Goal: Information Seeking & Learning: Learn about a topic

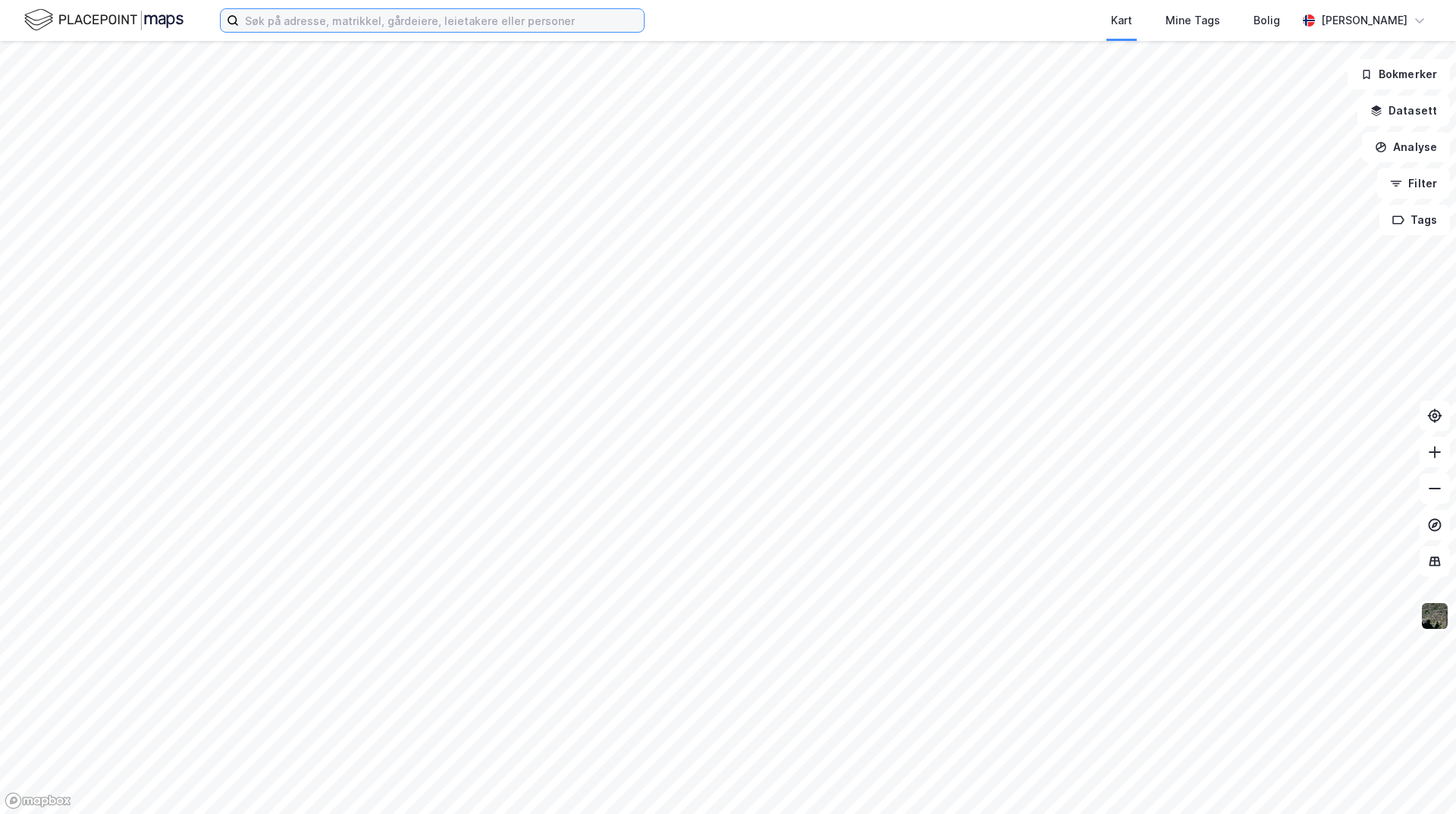
click at [328, 27] on input at bounding box center [440, 20] width 405 height 23
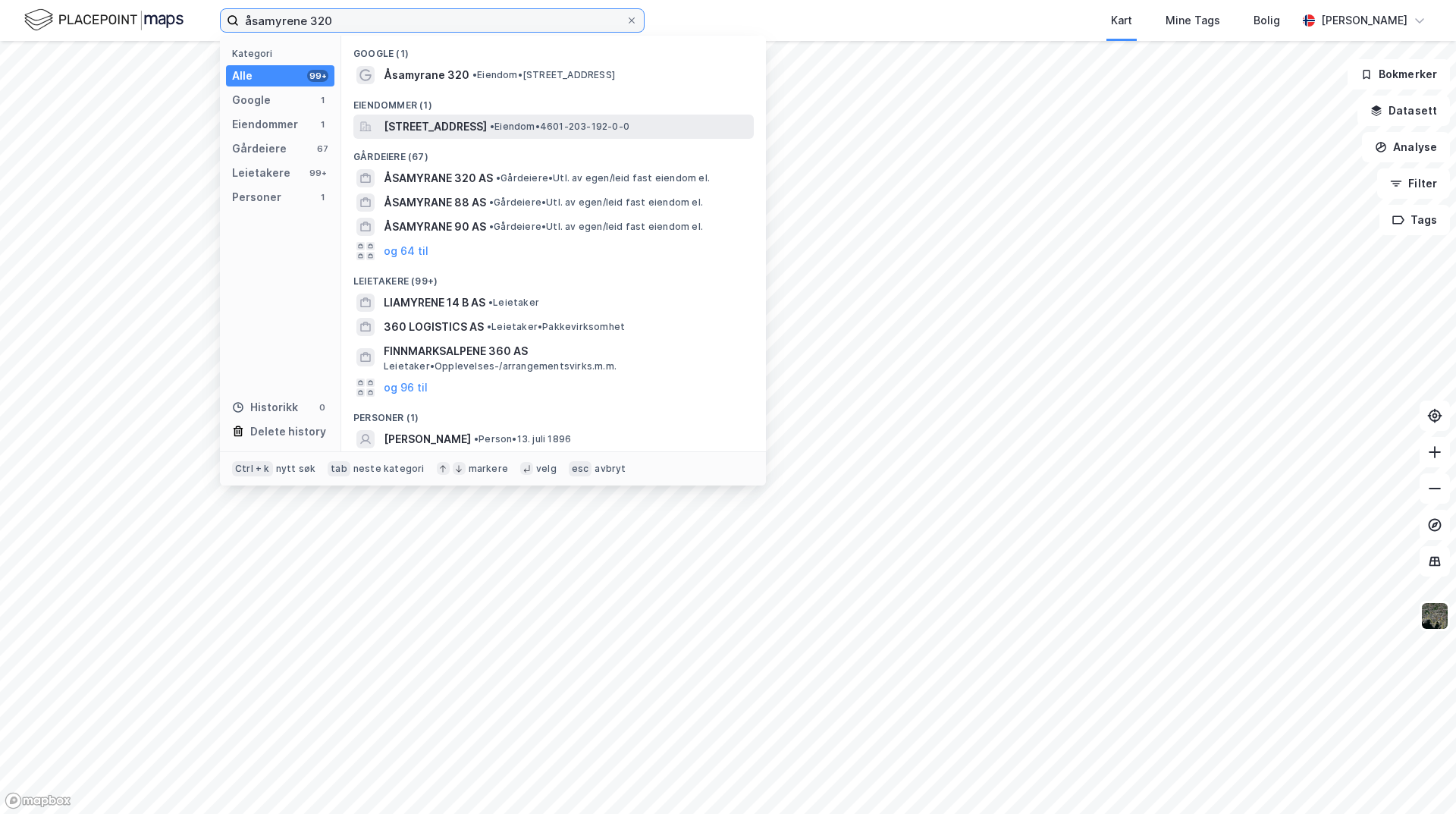
type input "åsamyrene 320"
click at [444, 130] on span "[STREET_ADDRESS]" at bounding box center [435, 126] width 103 height 18
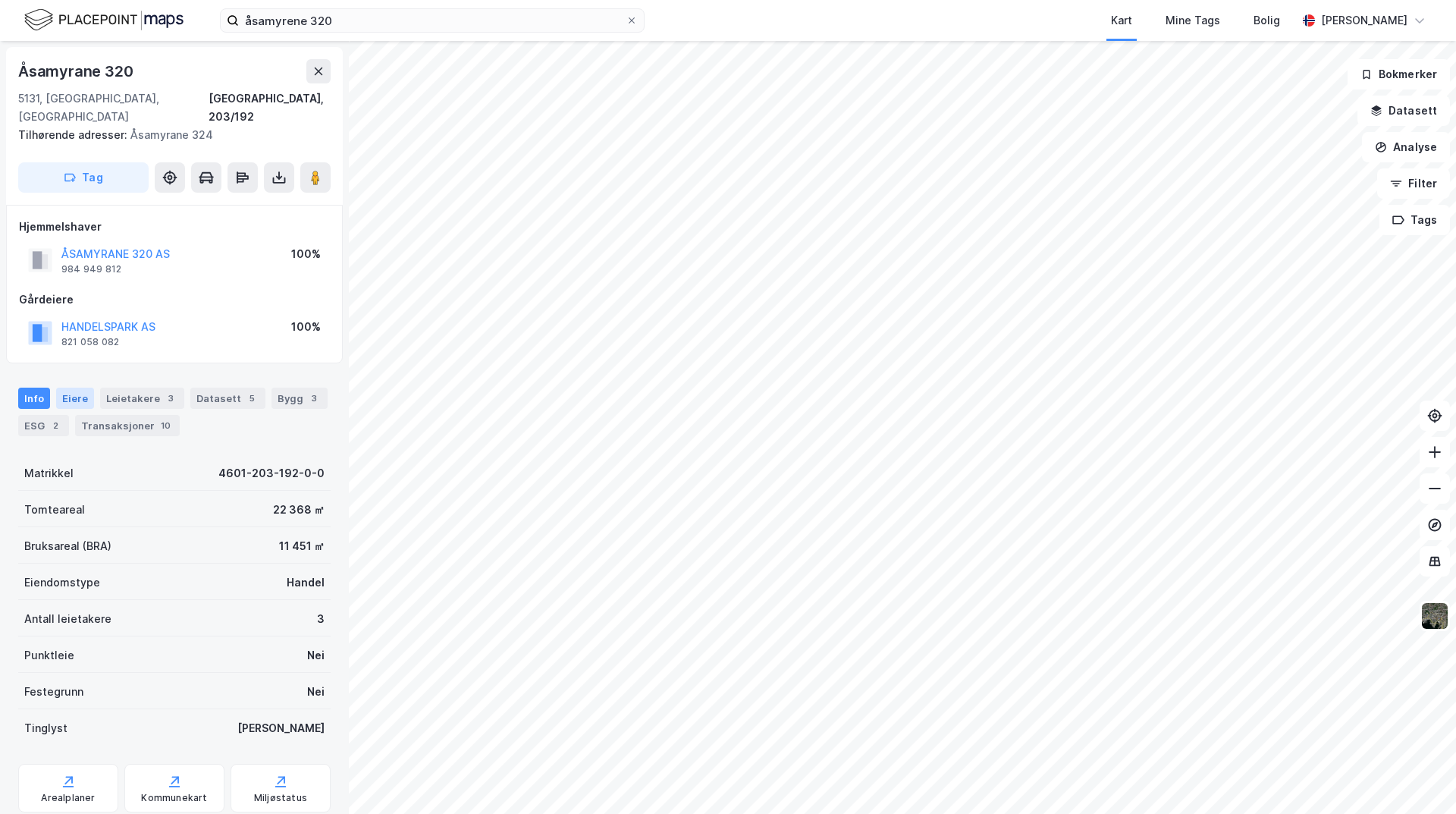
click at [72, 387] on div "Eiere" at bounding box center [75, 398] width 37 height 22
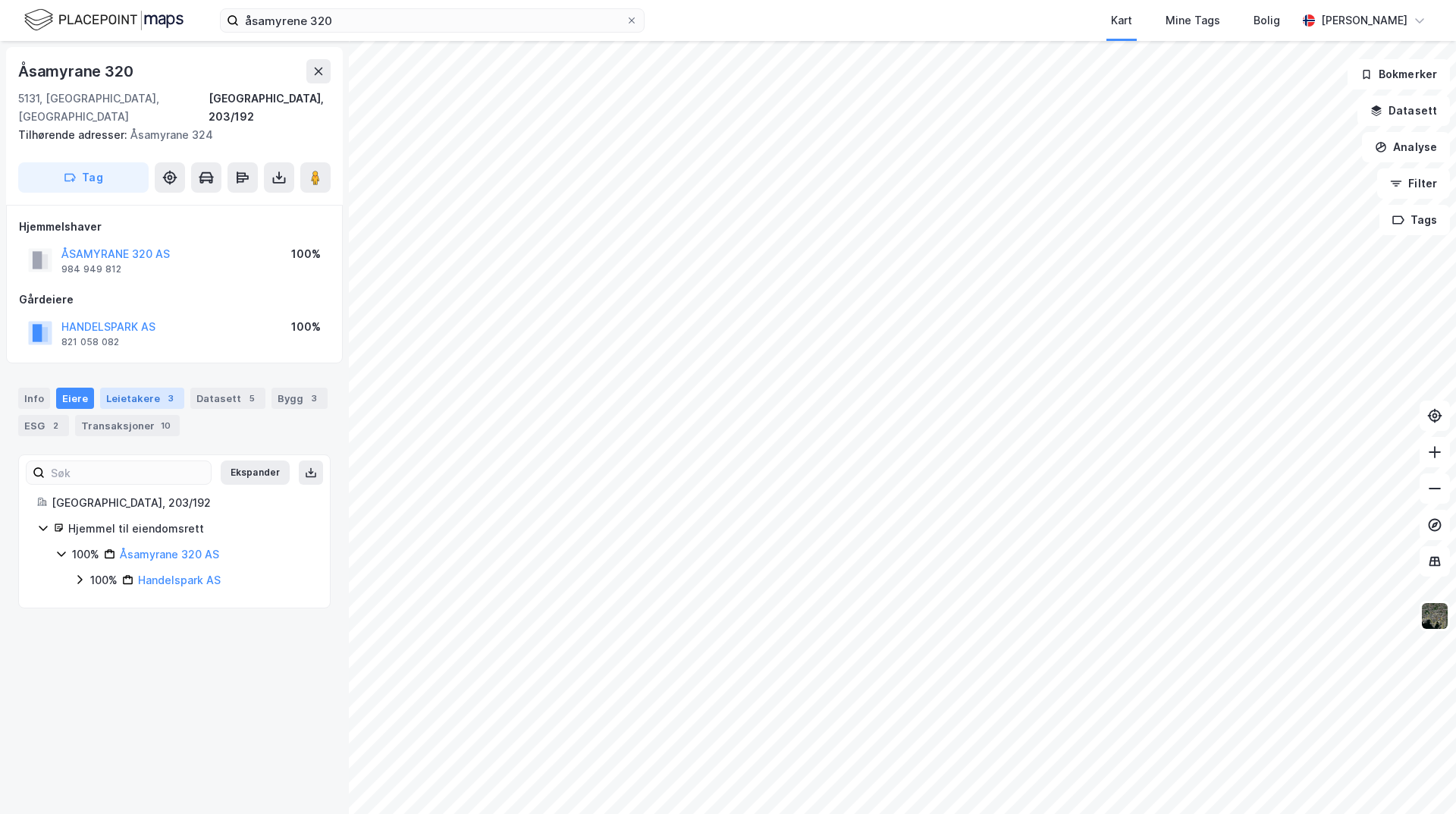
click at [117, 387] on div "Leietakere 3" at bounding box center [142, 398] width 84 height 22
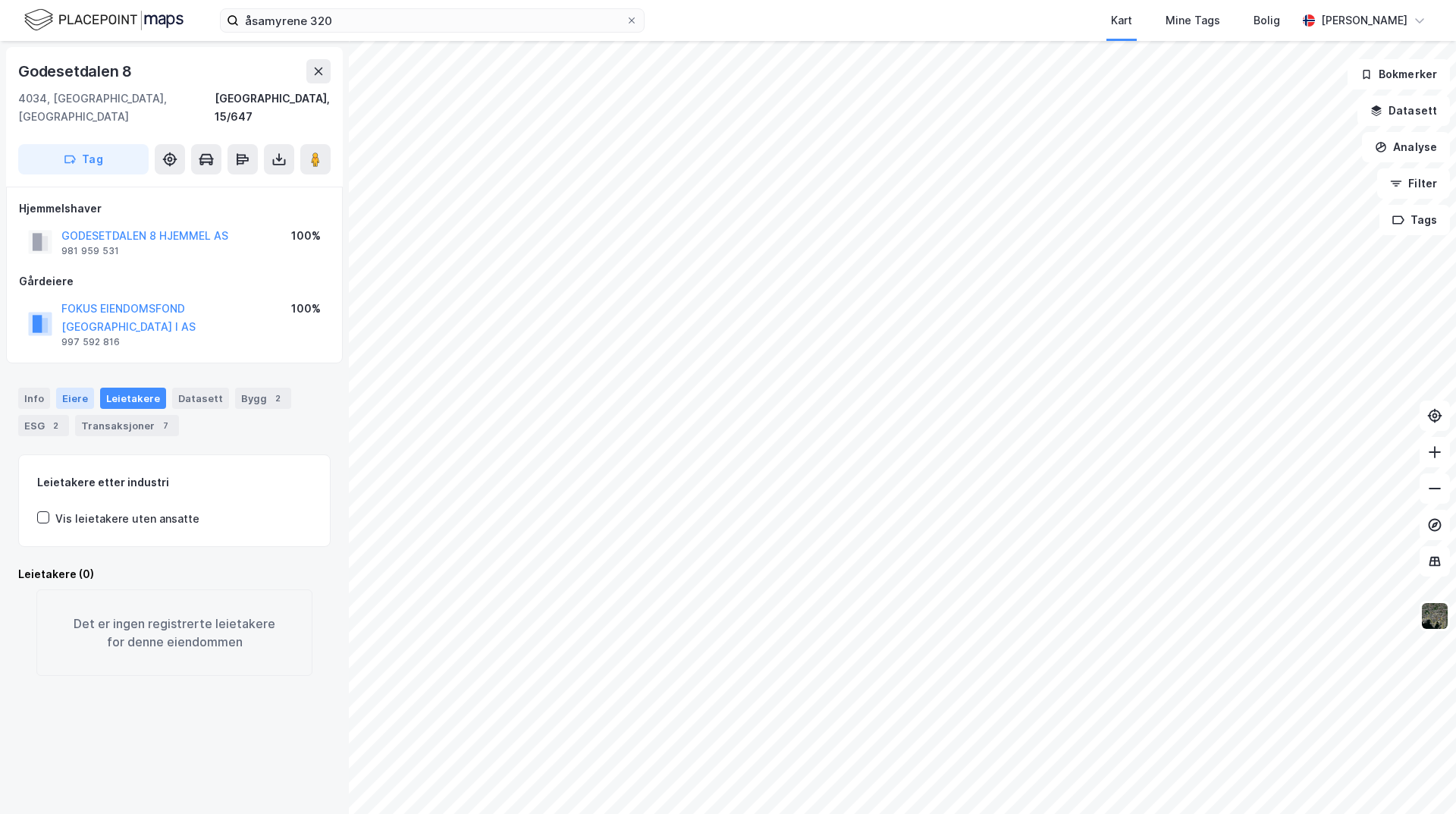
click at [75, 387] on div "Eiere" at bounding box center [75, 398] width 37 height 22
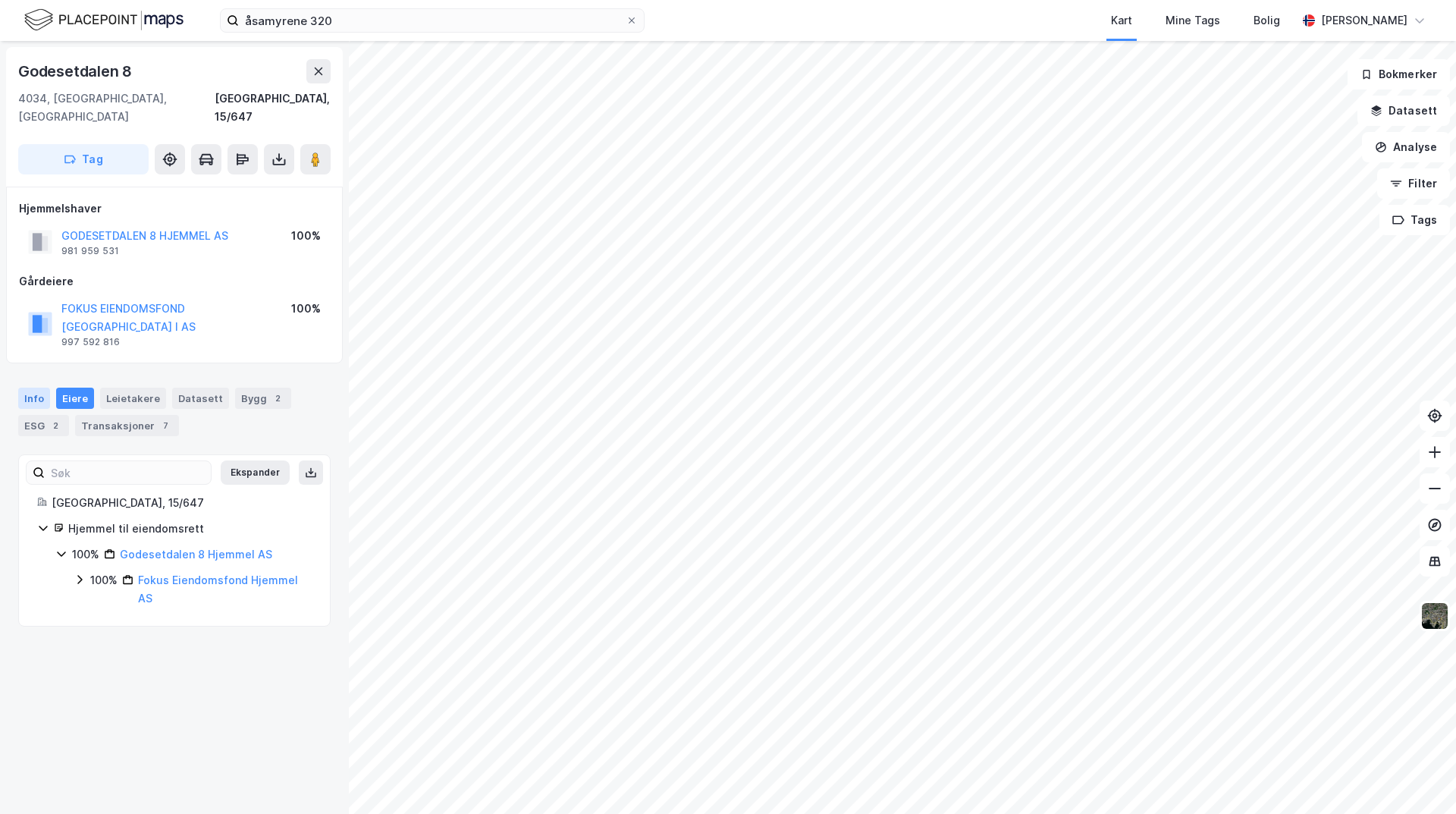
click at [33, 387] on div "Info" at bounding box center [33, 398] width 32 height 22
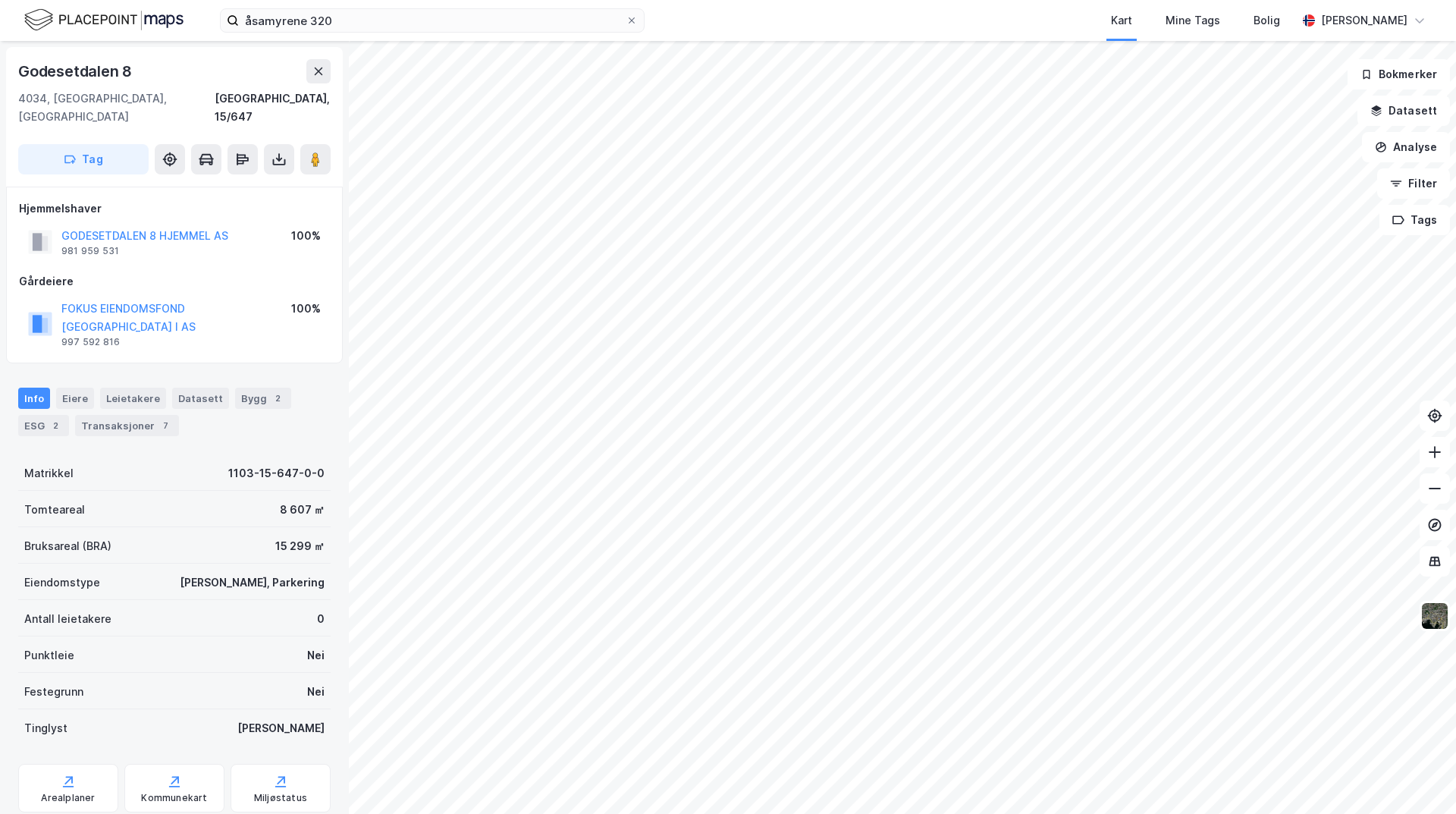
click at [732, 813] on html "åsamyrene 320 Kart Mine Tags Bolig [PERSON_NAME] Godesetdalen 8 4034, [GEOGRAPH…" at bounding box center [728, 407] width 1456 height 814
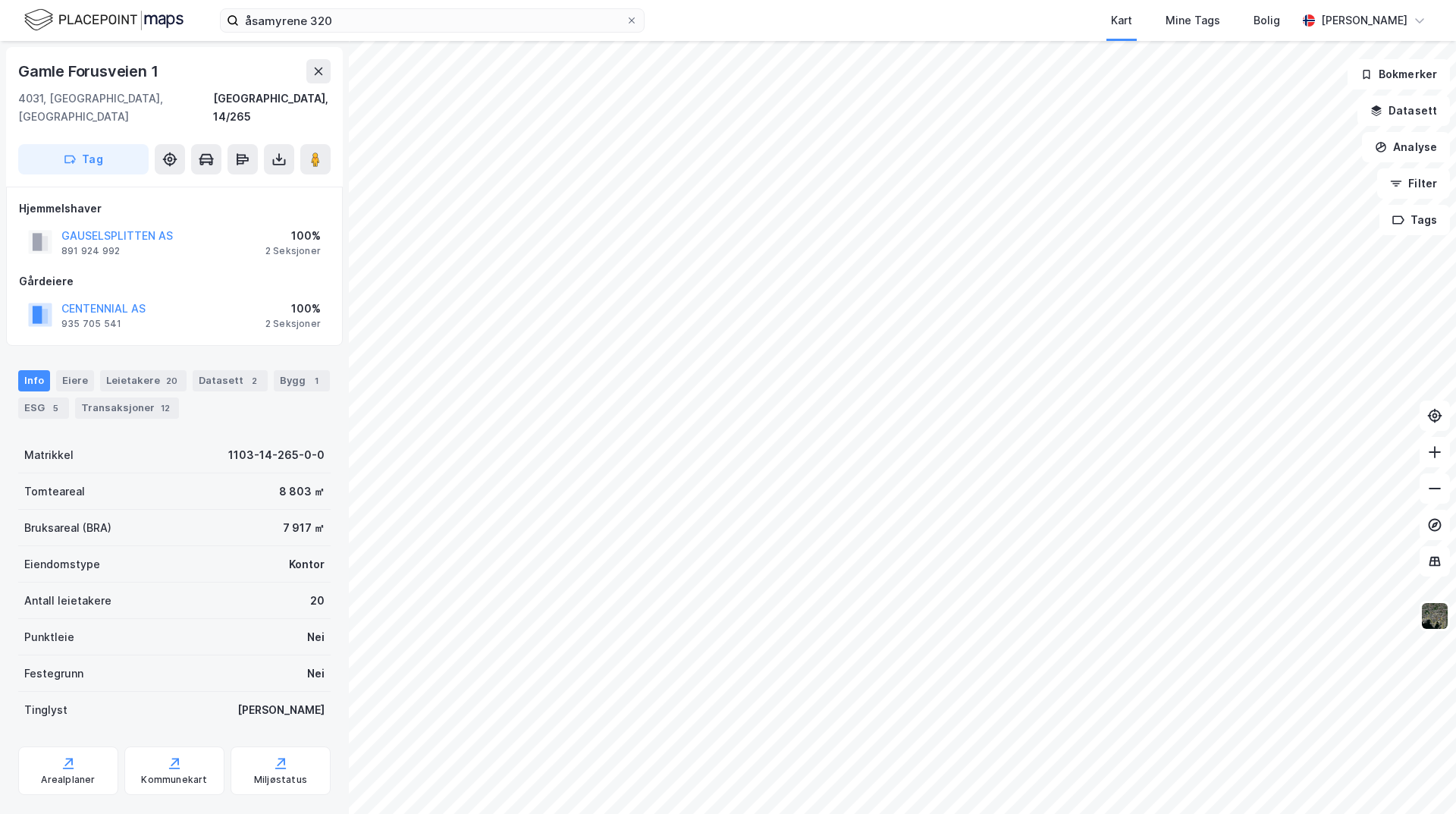
click at [672, 813] on html "åsamyrene 320 Kart Mine Tags Bolig [PERSON_NAME] Gamle [STREET_ADDRESS], [GEOGR…" at bounding box center [728, 407] width 1456 height 814
click at [1194, 813] on html "åsamyrene 320 Kart Mine Tags Bolig [PERSON_NAME] Gamle [STREET_ADDRESS], [GEOGR…" at bounding box center [728, 407] width 1456 height 814
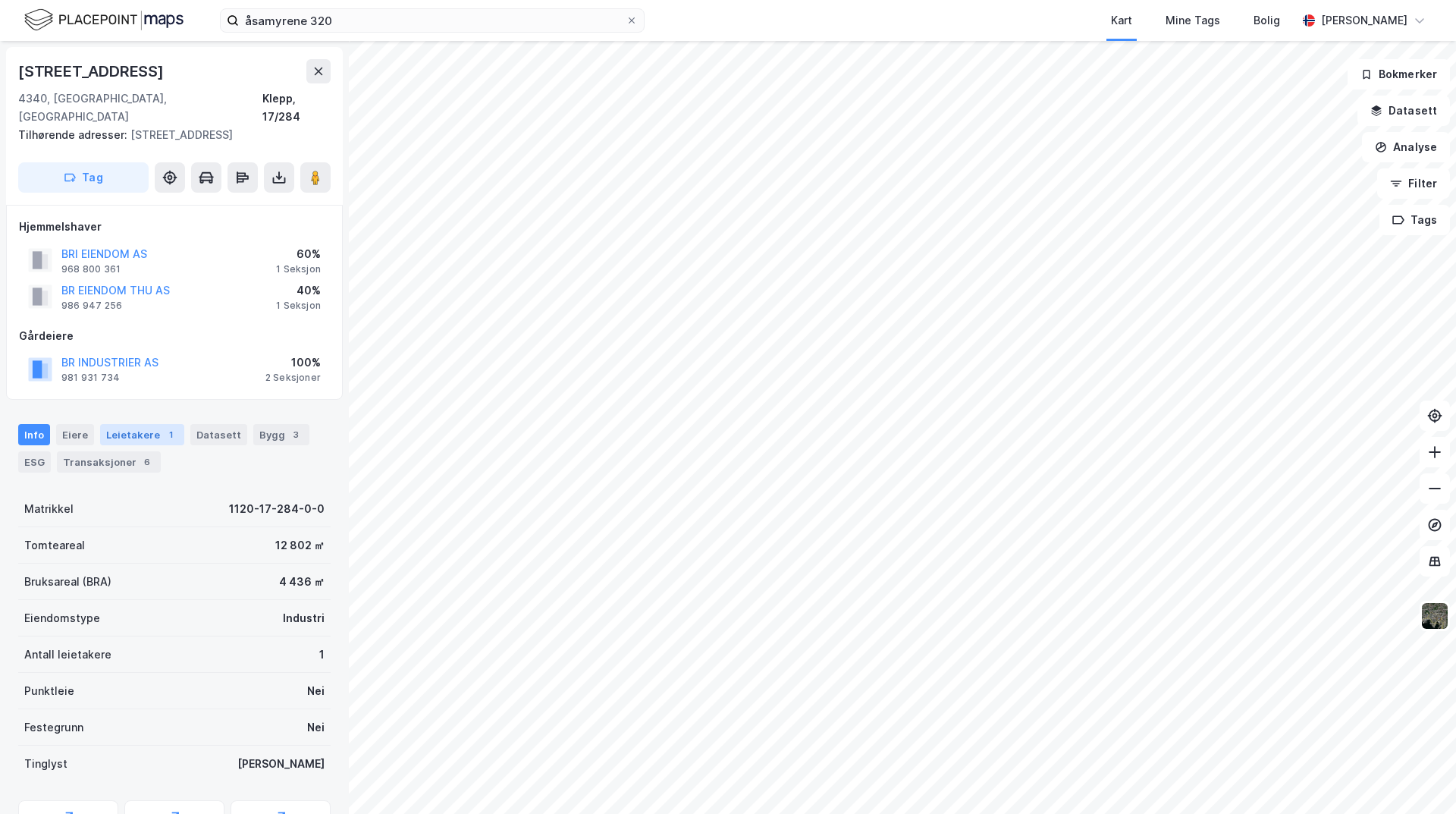
click at [134, 424] on div "Leietakere 1" at bounding box center [142, 435] width 84 height 22
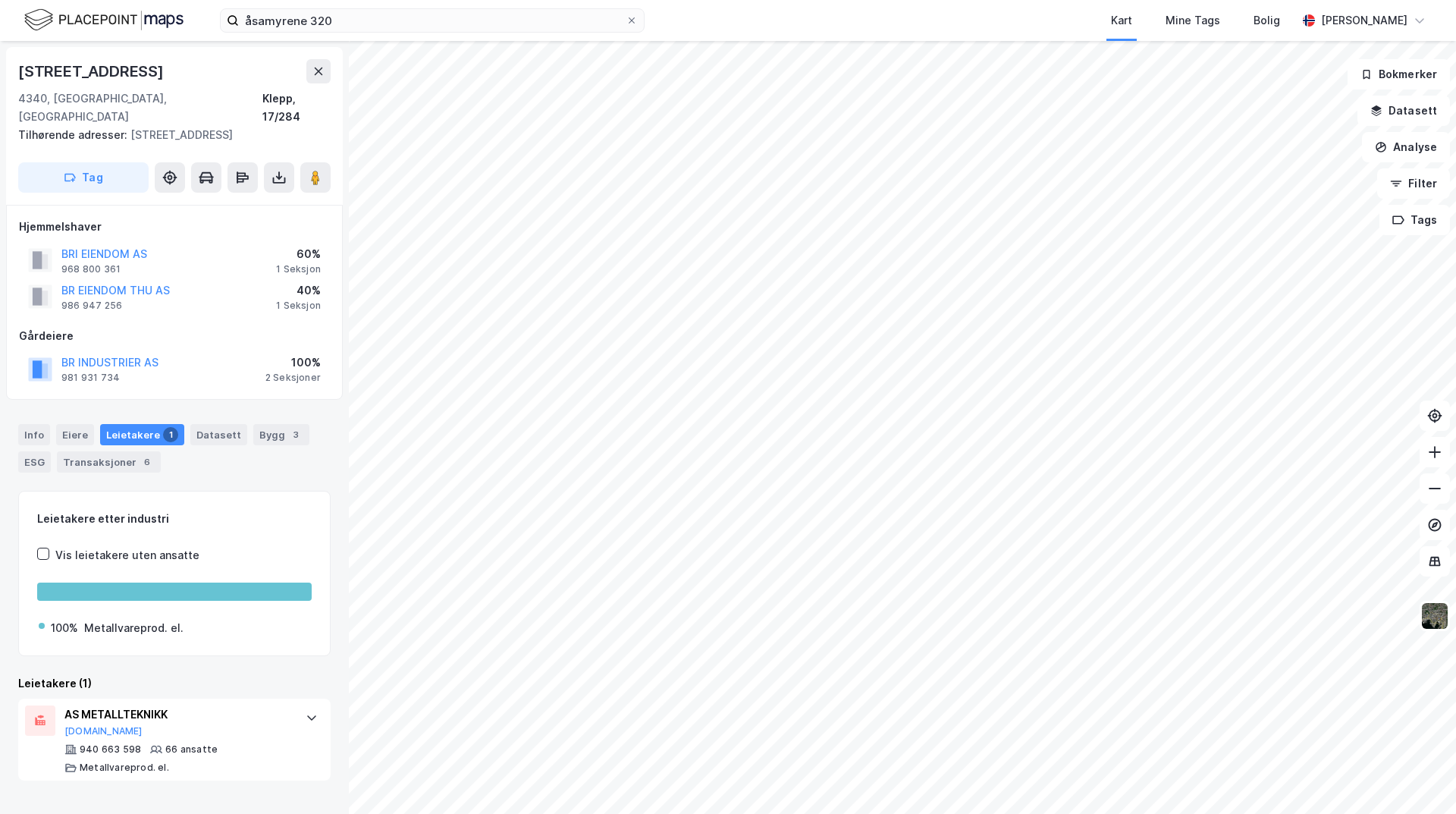
click at [654, 813] on html "åsamyrene 320 Kart Mine Tags Bolig [PERSON_NAME] [STREET_ADDRESS], [GEOGRAPHIC_…" at bounding box center [728, 407] width 1456 height 814
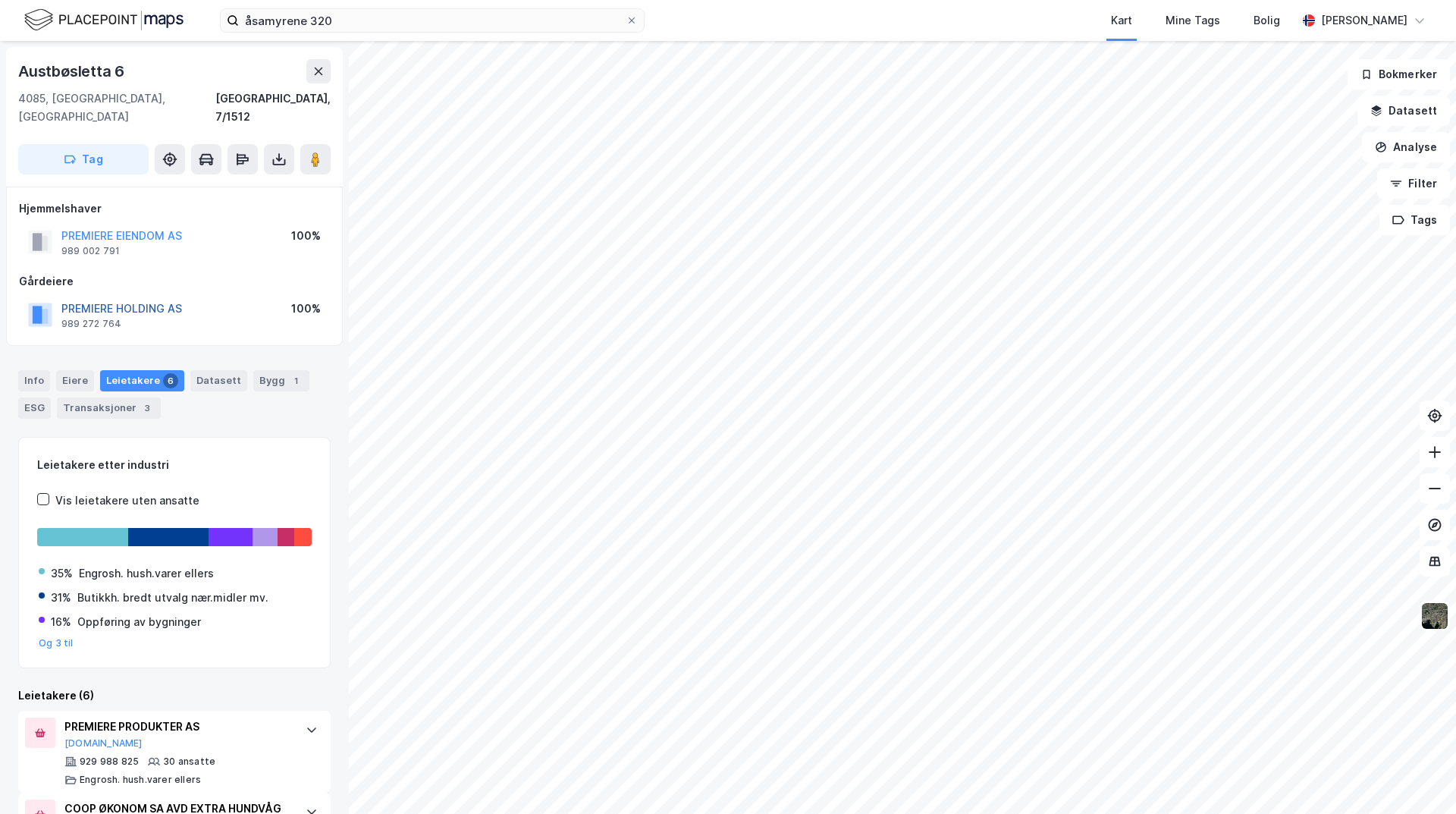
click at [0, 0] on button "PREMIERE HOLDING AS" at bounding box center [0, 0] width 0 height 0
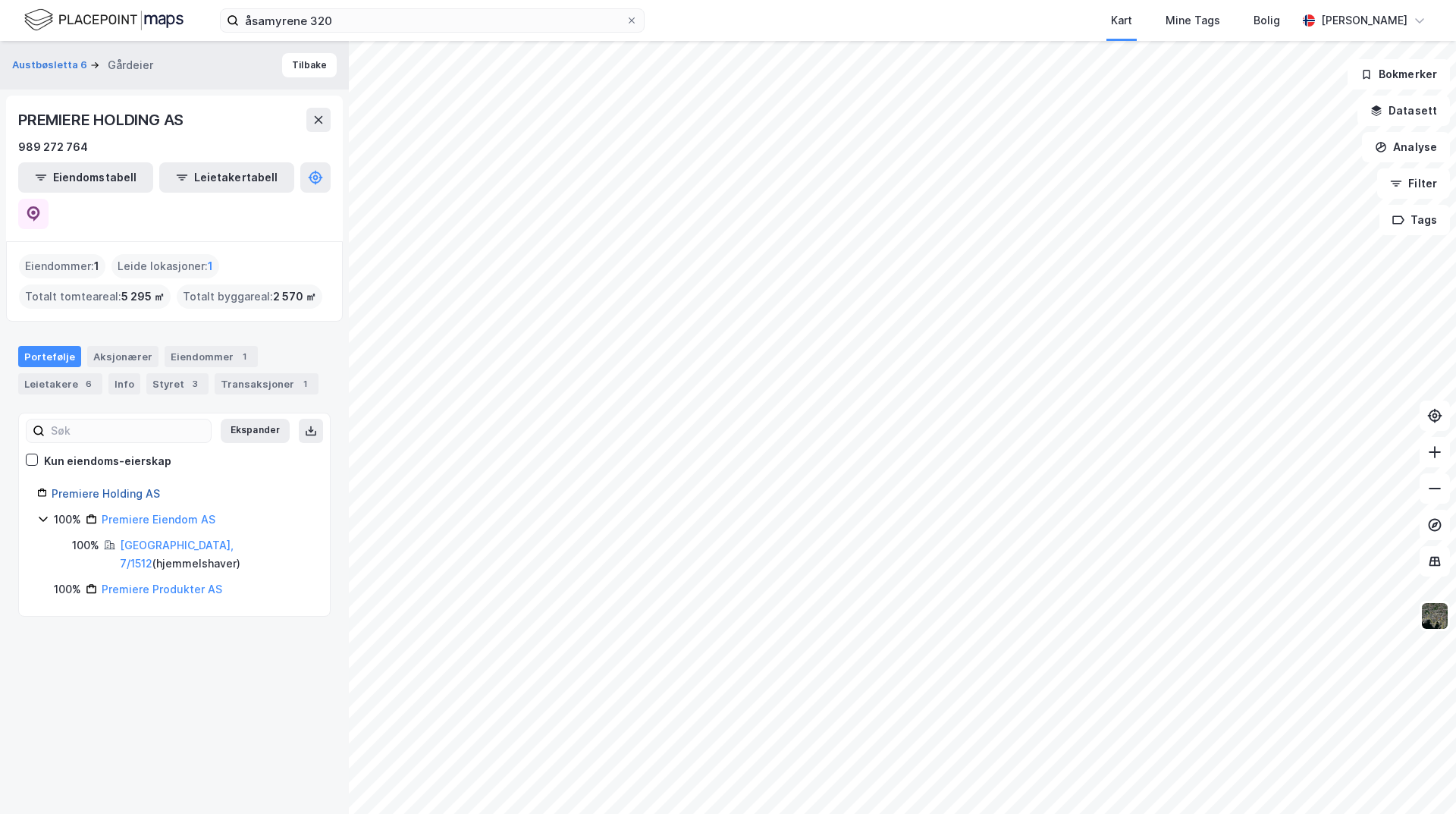
click at [140, 487] on link "Premiere Holding AS" at bounding box center [105, 493] width 108 height 13
click at [118, 487] on link "Premiere Holding AS" at bounding box center [105, 493] width 108 height 13
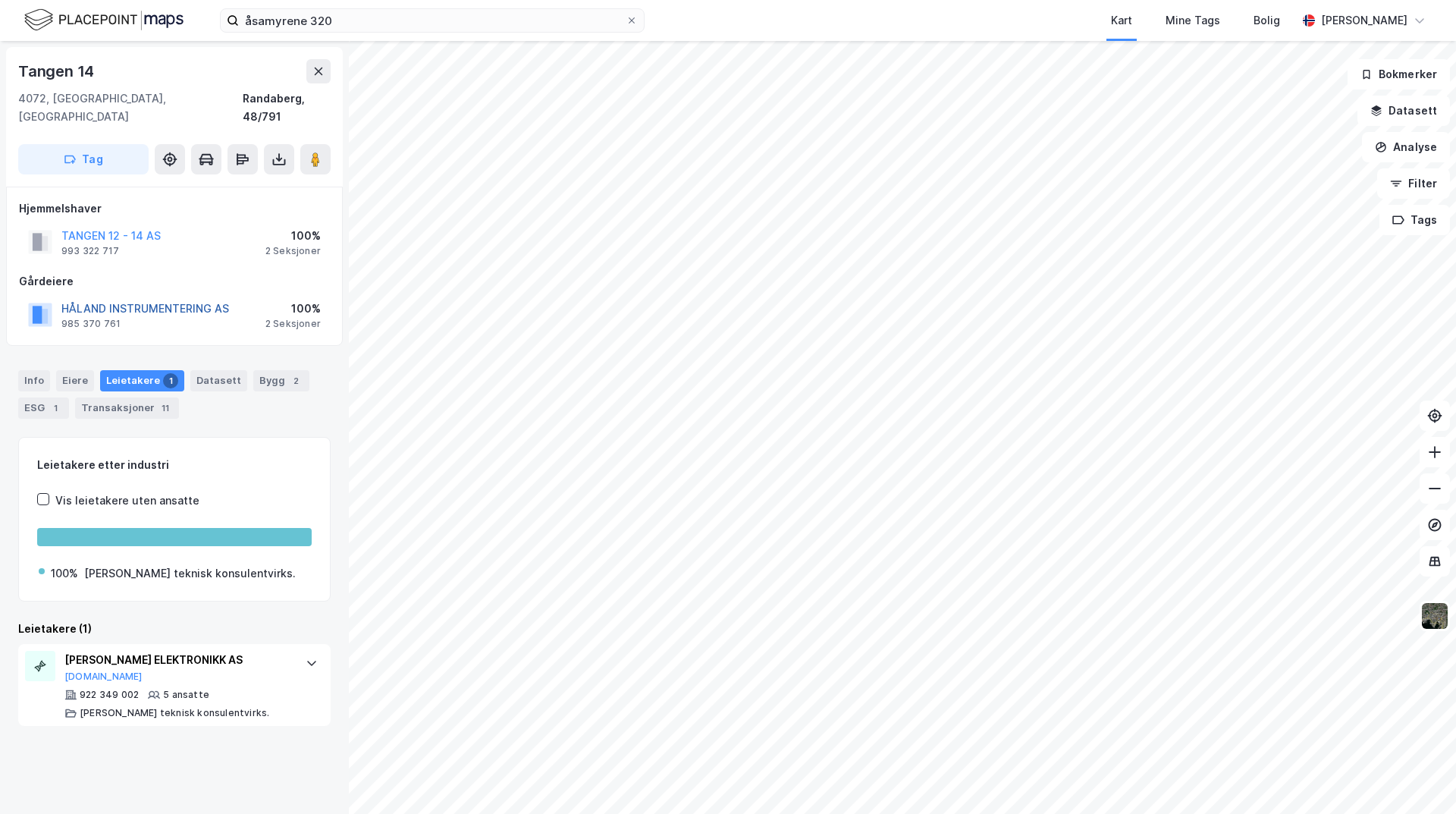
click at [0, 0] on button "HÅLAND INSTRUMENTERING AS" at bounding box center [0, 0] width 0 height 0
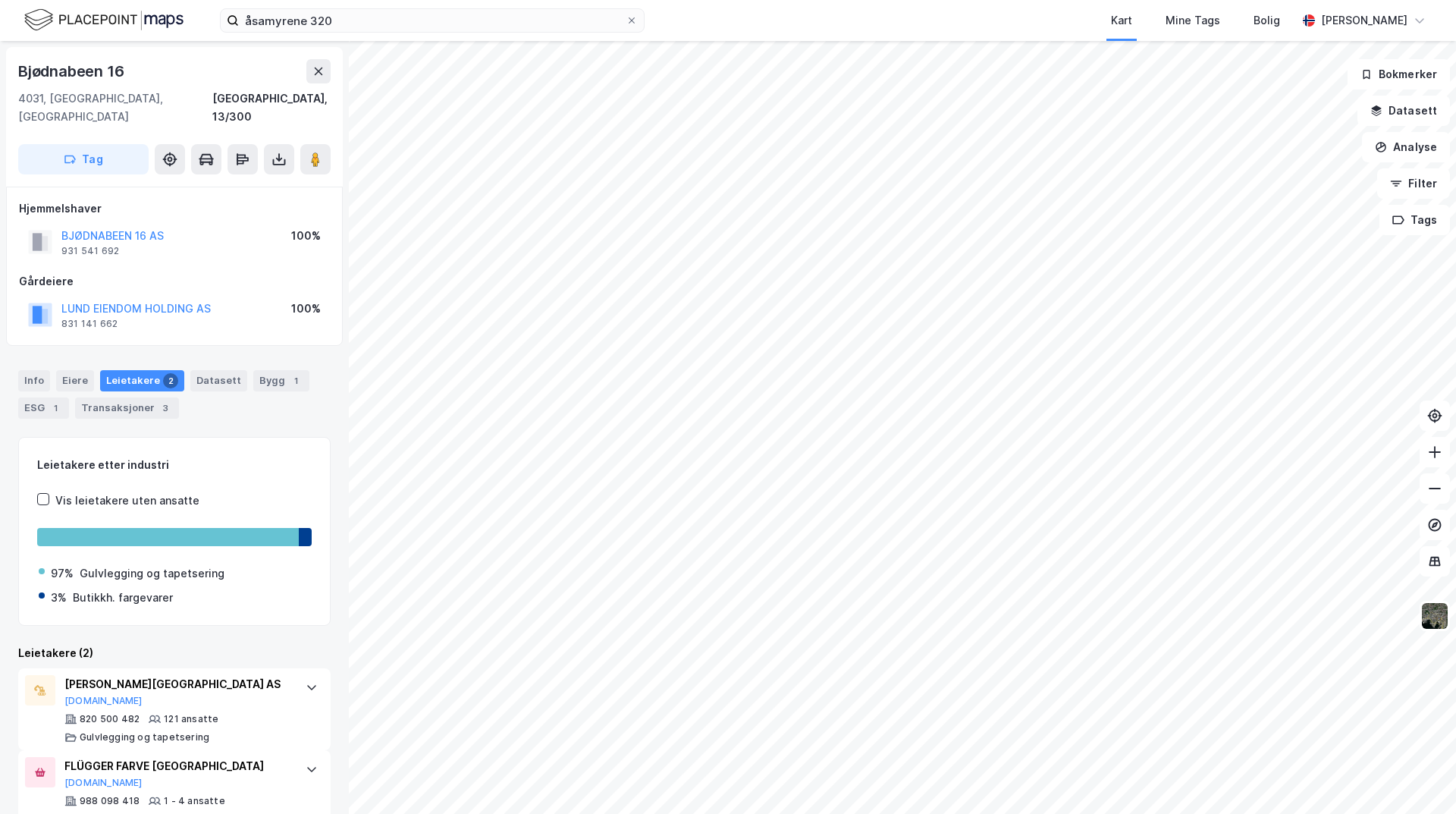
click at [716, 813] on html "åsamyrene 320 Kart Mine Tags Bolig [PERSON_NAME] [STREET_ADDRESS], [GEOGRAPHIC_…" at bounding box center [728, 407] width 1456 height 814
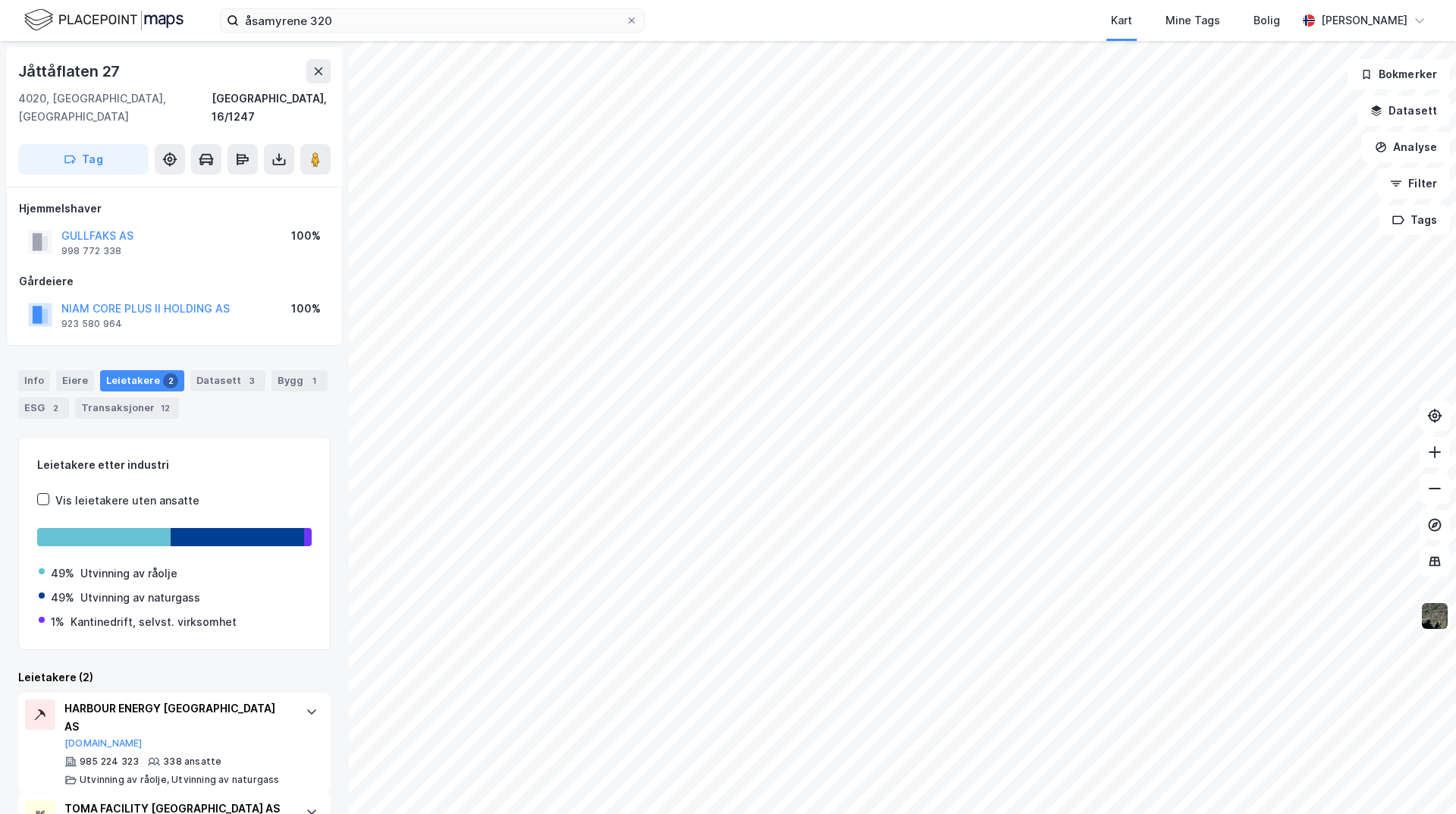
click at [954, 813] on html "åsamyrene 320 Kart Mine Tags Bolig [PERSON_NAME] Jåttåflaten 27 4020, [GEOGRAPH…" at bounding box center [728, 407] width 1456 height 814
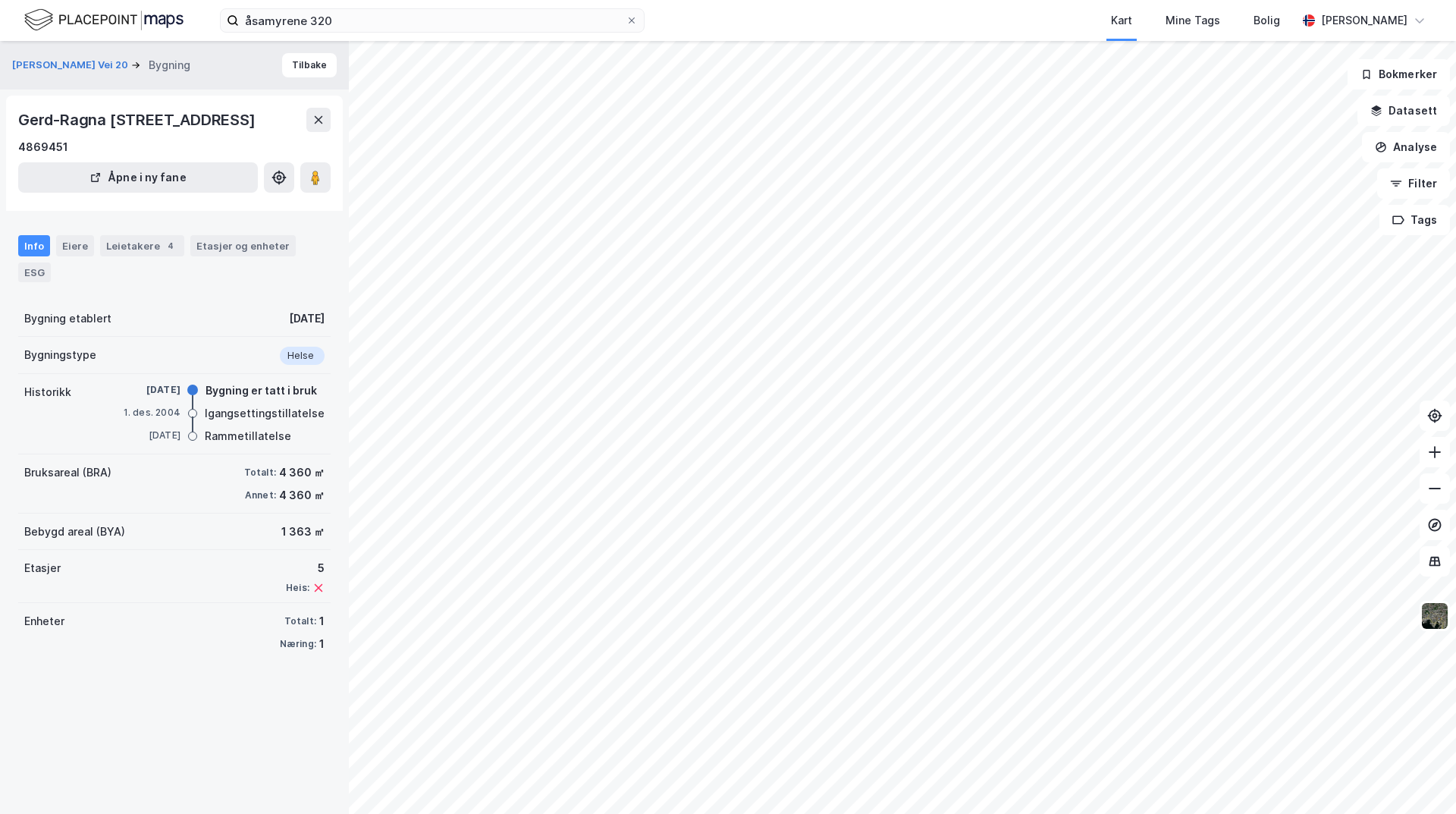
click at [740, 0] on html "åsamyrene 320 Kart Mine Tags Bolig [PERSON_NAME] [PERSON_NAME] Vei 20 Bygning T…" at bounding box center [728, 407] width 1456 height 814
click at [856, 4] on div "åsamyrene 320 Kart Mine Tags Bolig [PERSON_NAME] [PERSON_NAME] Vei 20 Bygning T…" at bounding box center [728, 407] width 1456 height 814
